Goal: Task Accomplishment & Management: Use online tool/utility

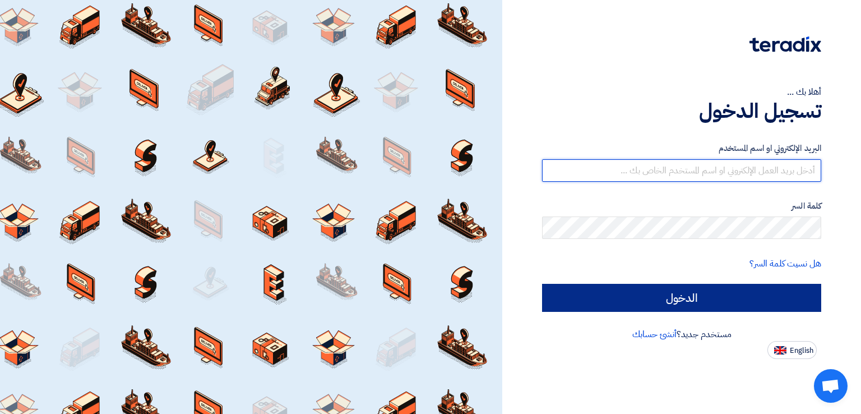
type input "[EMAIL_ADDRESS][DOMAIN_NAME]"
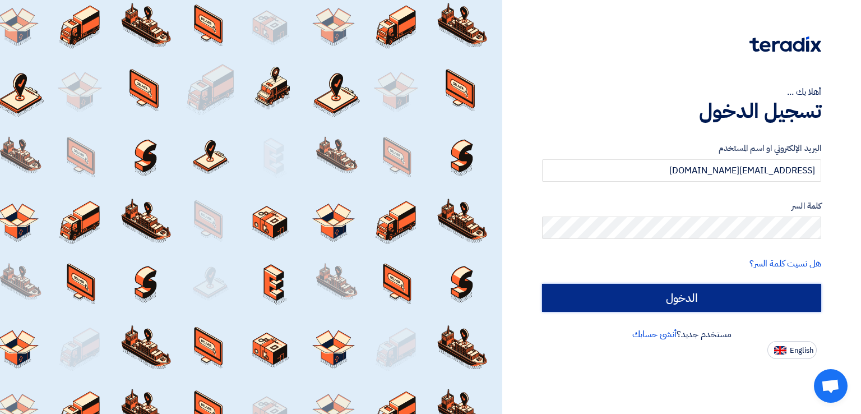
click at [700, 304] on input "الدخول" at bounding box center [681, 298] width 279 height 28
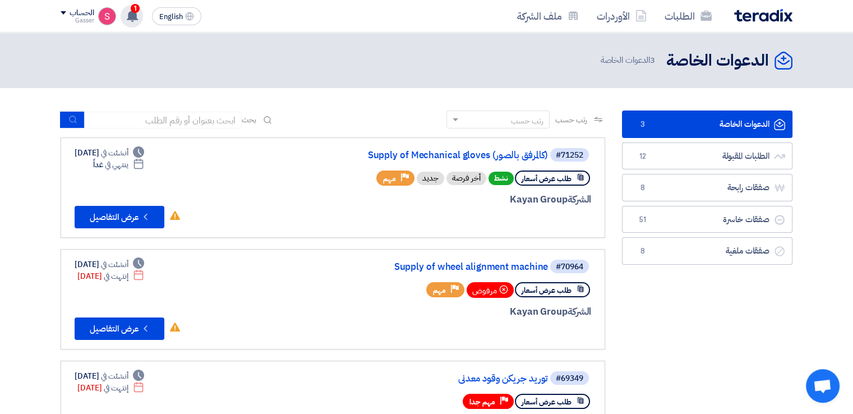
click at [138, 9] on span "1" at bounding box center [135, 8] width 9 height 9
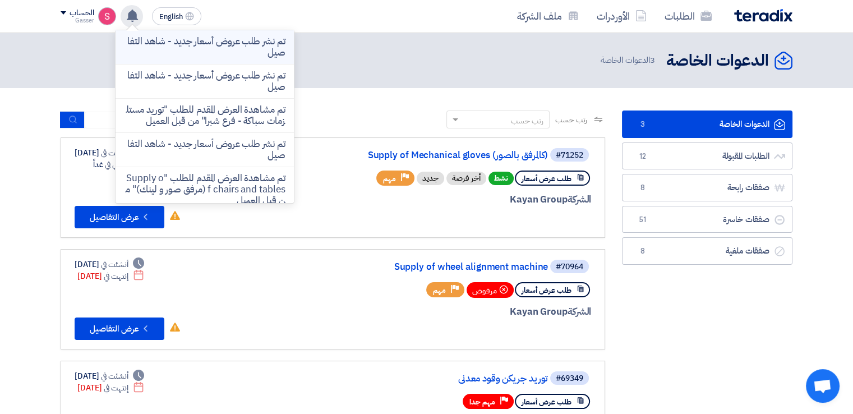
click at [247, 49] on p "تم نشر طلب عروض أسعار جديد - شاهد التفاصيل" at bounding box center [204, 47] width 160 height 22
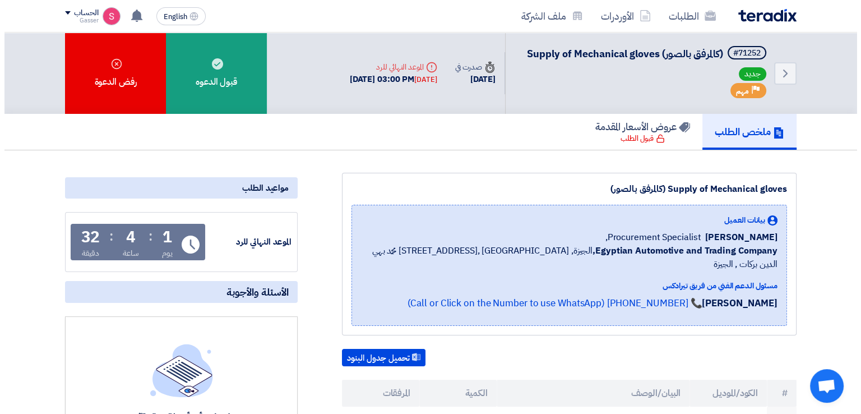
scroll to position [261, 0]
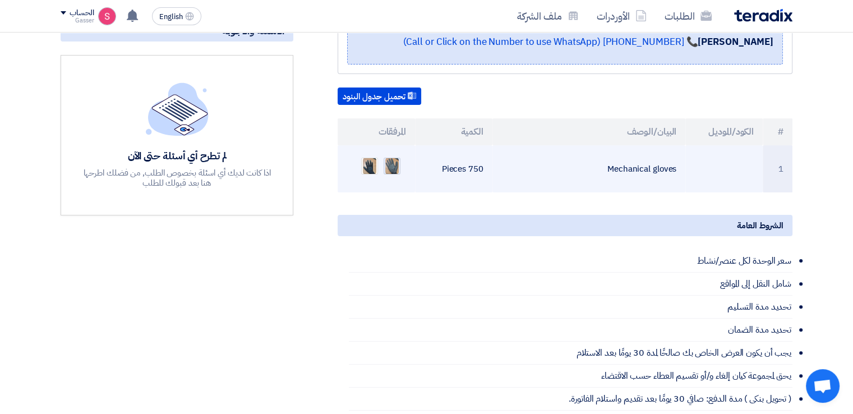
click at [397, 156] on img at bounding box center [392, 166] width 16 height 20
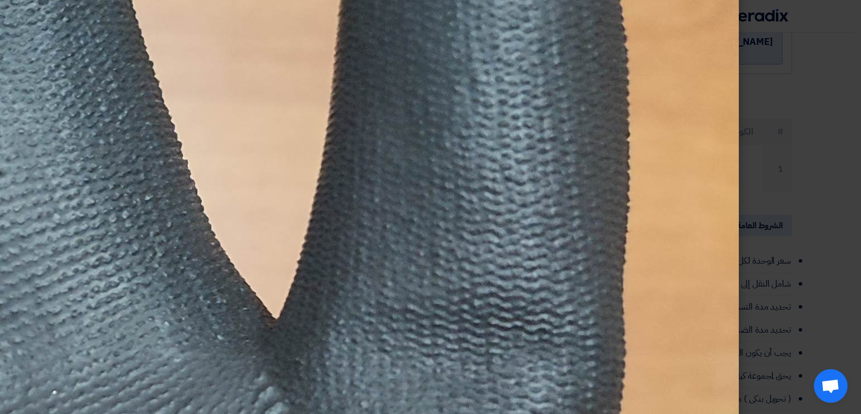
scroll to position [1081, 0]
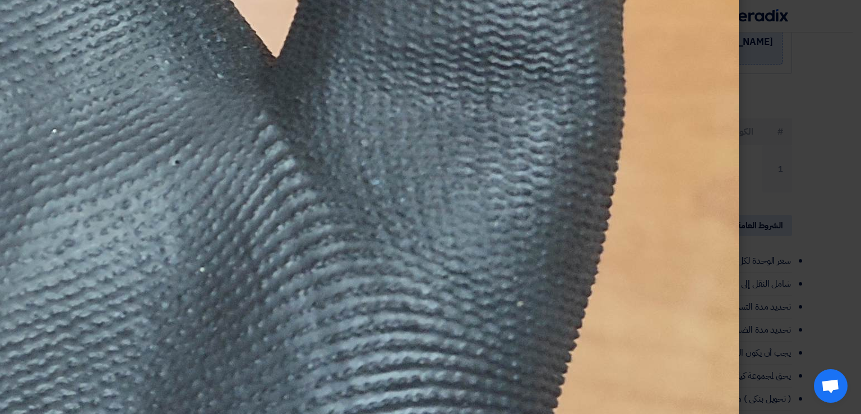
click at [834, 140] on modal-container at bounding box center [430, 207] width 861 height 414
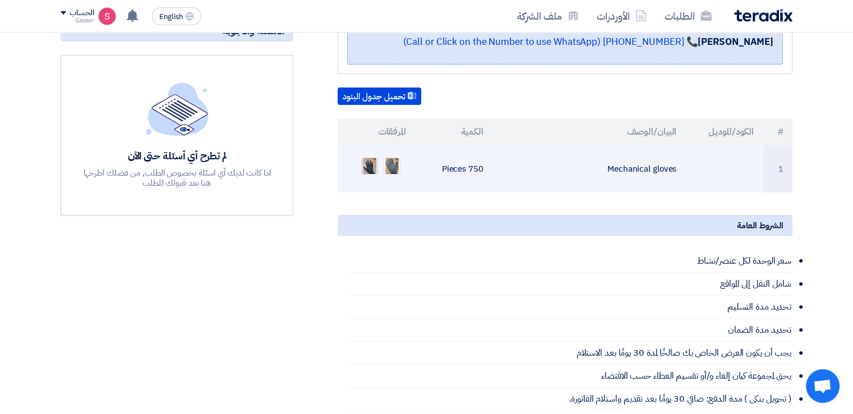
click at [368, 156] on img at bounding box center [370, 166] width 16 height 20
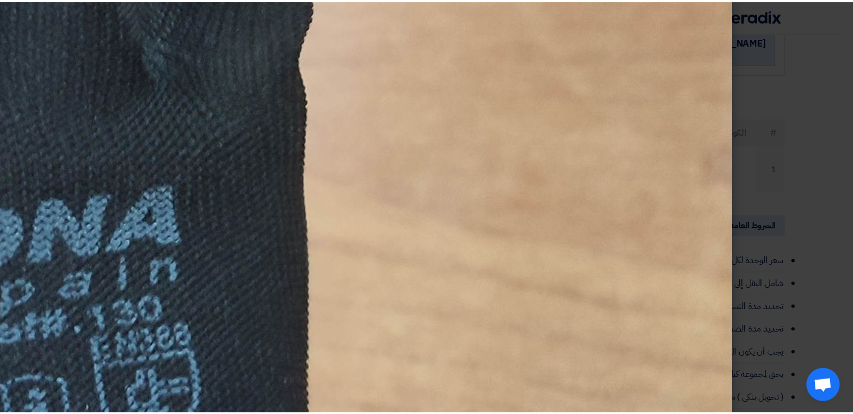
scroll to position [1308, 0]
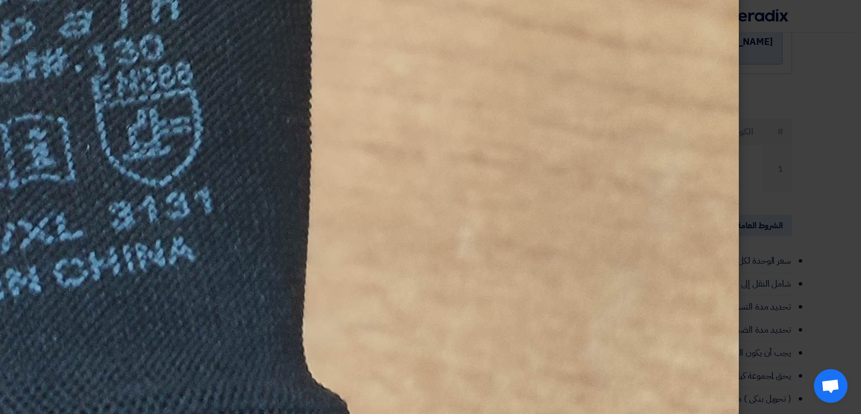
click at [783, 68] on modal-container at bounding box center [430, 207] width 861 height 414
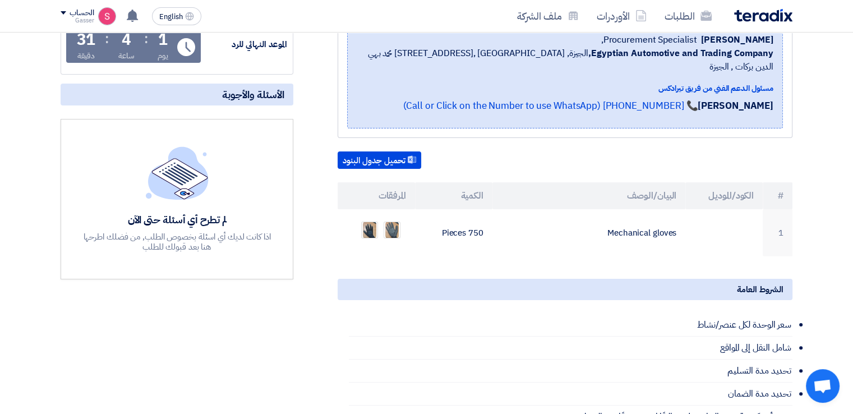
scroll to position [0, 0]
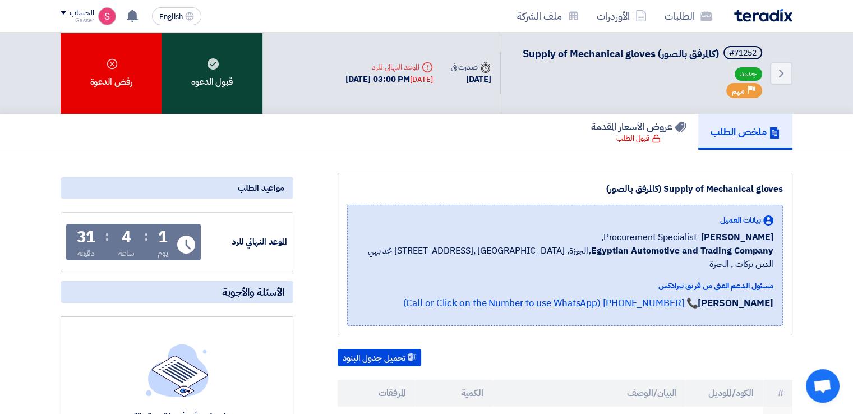
click at [211, 62] on use at bounding box center [212, 63] width 11 height 11
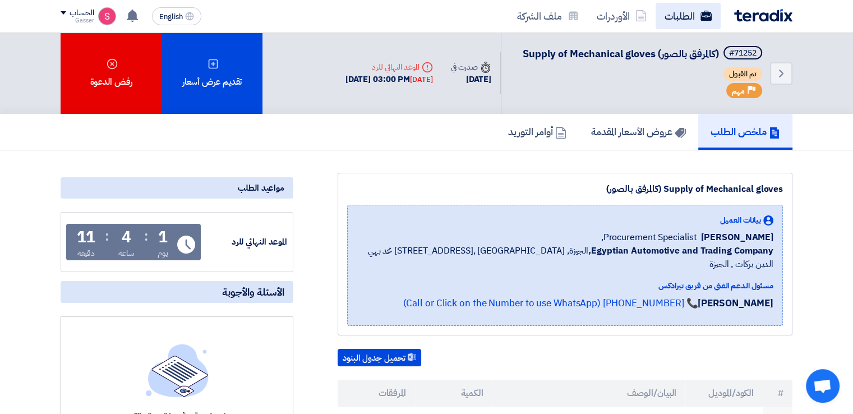
click at [672, 14] on link "الطلبات" at bounding box center [687, 16] width 65 height 26
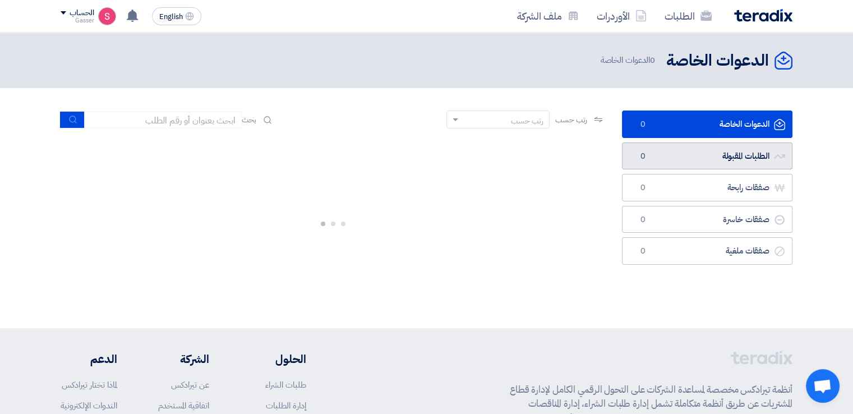
click at [722, 154] on link "الطلبات المقبولة الطلبات المقبولة 0" at bounding box center [707, 155] width 170 height 27
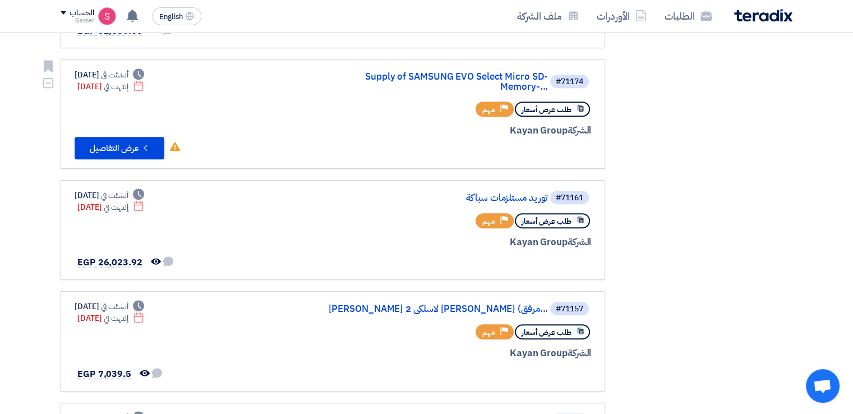
scroll to position [261, 0]
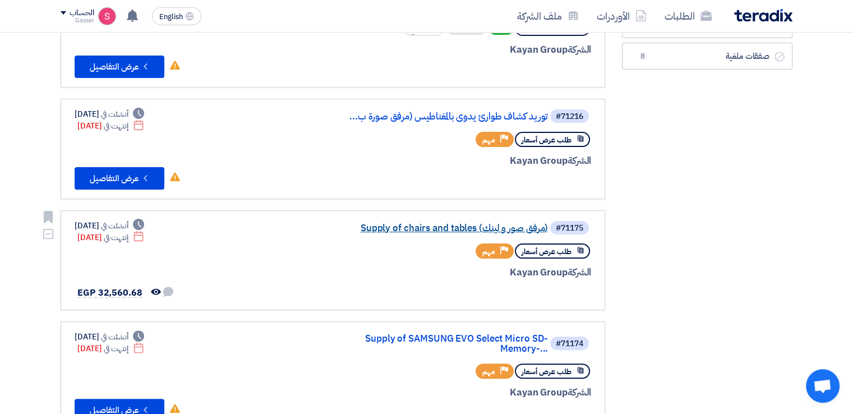
click at [456, 223] on link "Supply of chairs and tables (مرفق صور و لينك)" at bounding box center [435, 228] width 224 height 10
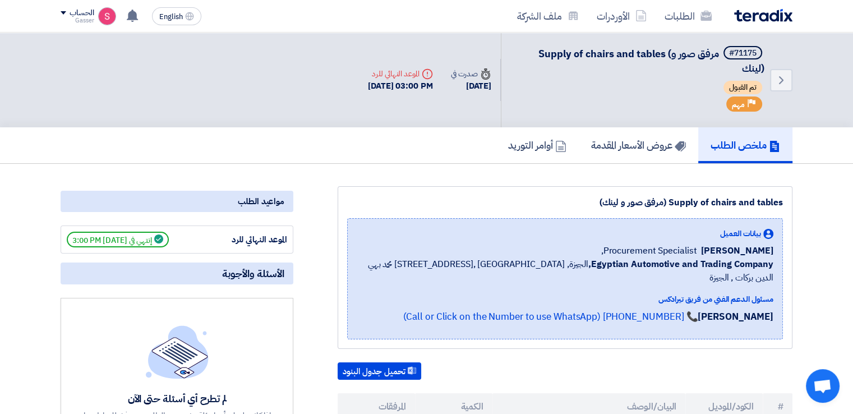
scroll to position [262, 0]
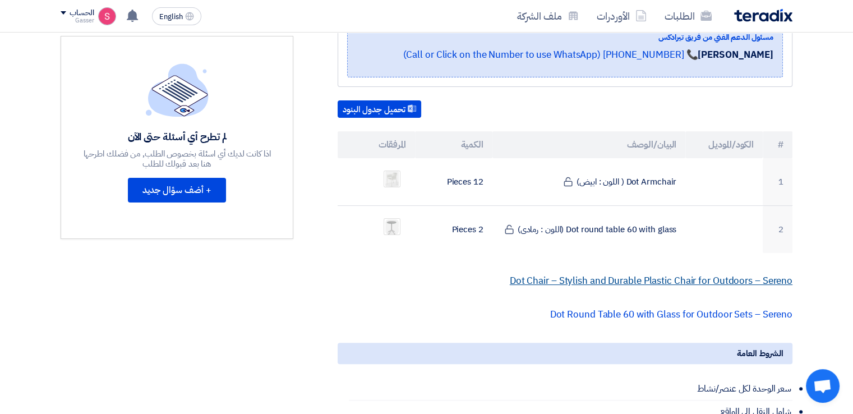
click at [673, 274] on link "Dot Chair – Stylish and Durable Plastic Chair for Outdoors – Sereno" at bounding box center [651, 281] width 283 height 14
